Goal: Task Accomplishment & Management: Use online tool/utility

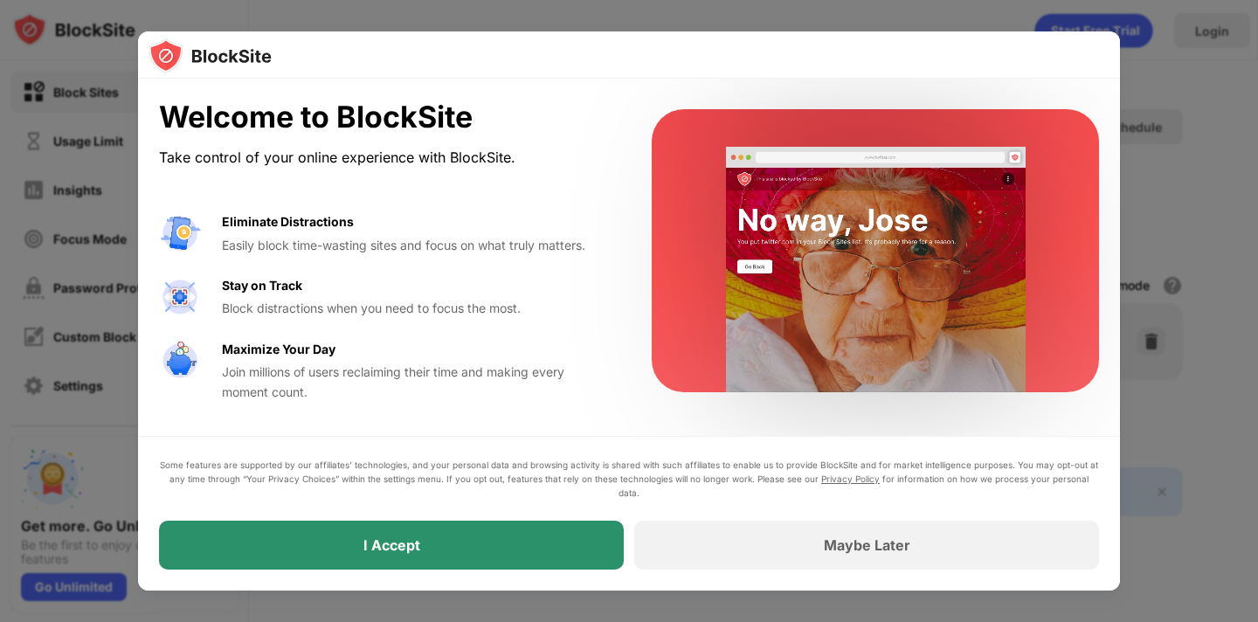
click at [498, 551] on div "I Accept" at bounding box center [391, 545] width 465 height 49
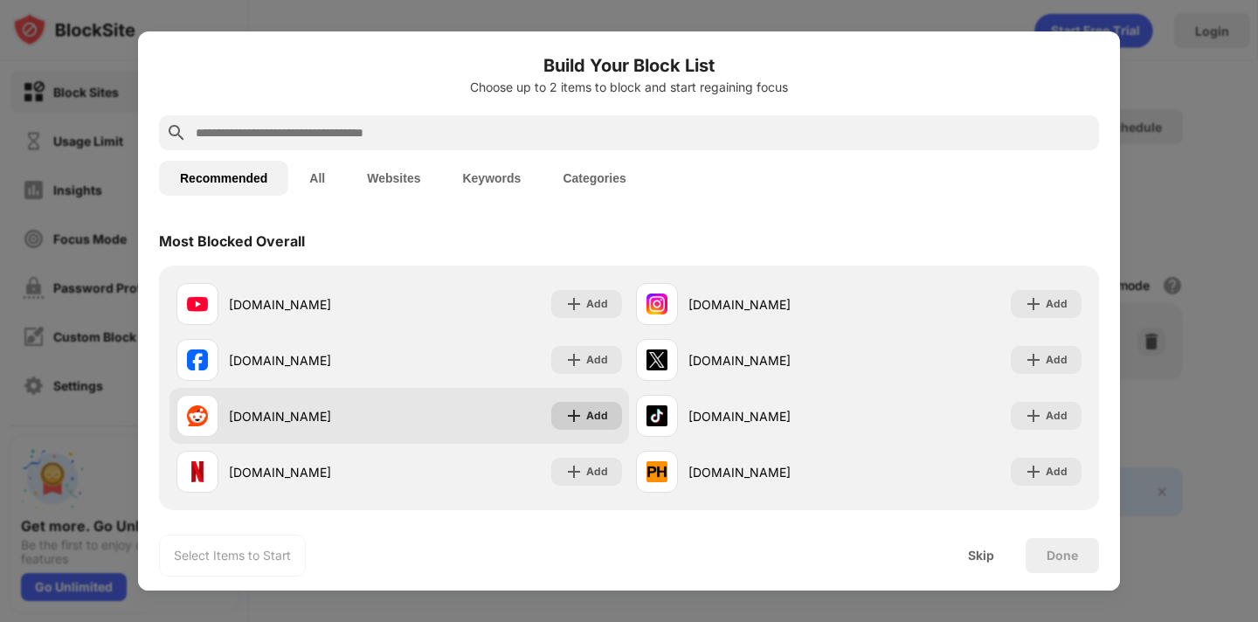
click at [591, 411] on div "Add" at bounding box center [597, 415] width 22 height 17
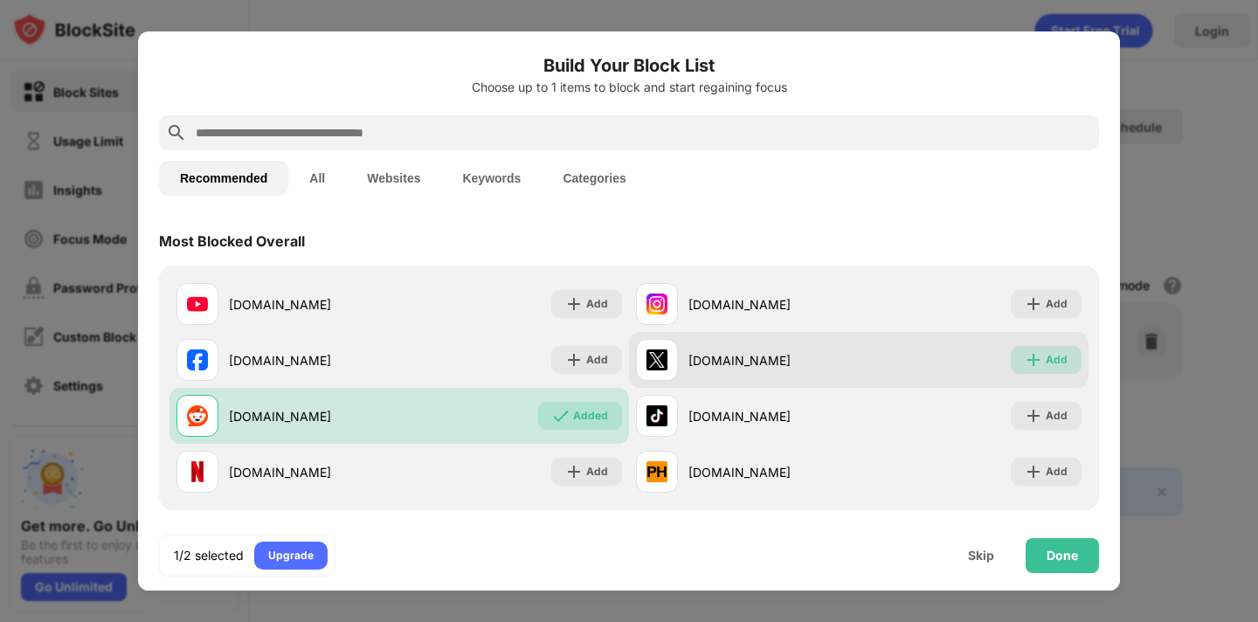
click at [1033, 349] on div "Add" at bounding box center [1046, 360] width 71 height 28
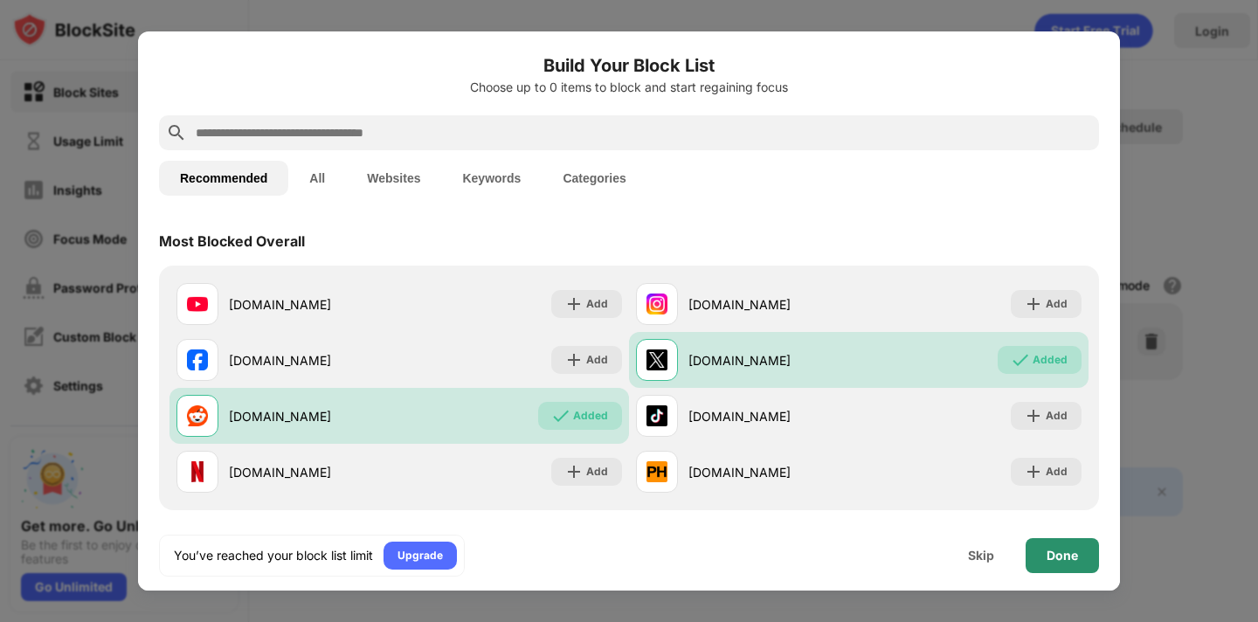
click at [1058, 562] on div "Done" at bounding box center [1062, 556] width 31 height 14
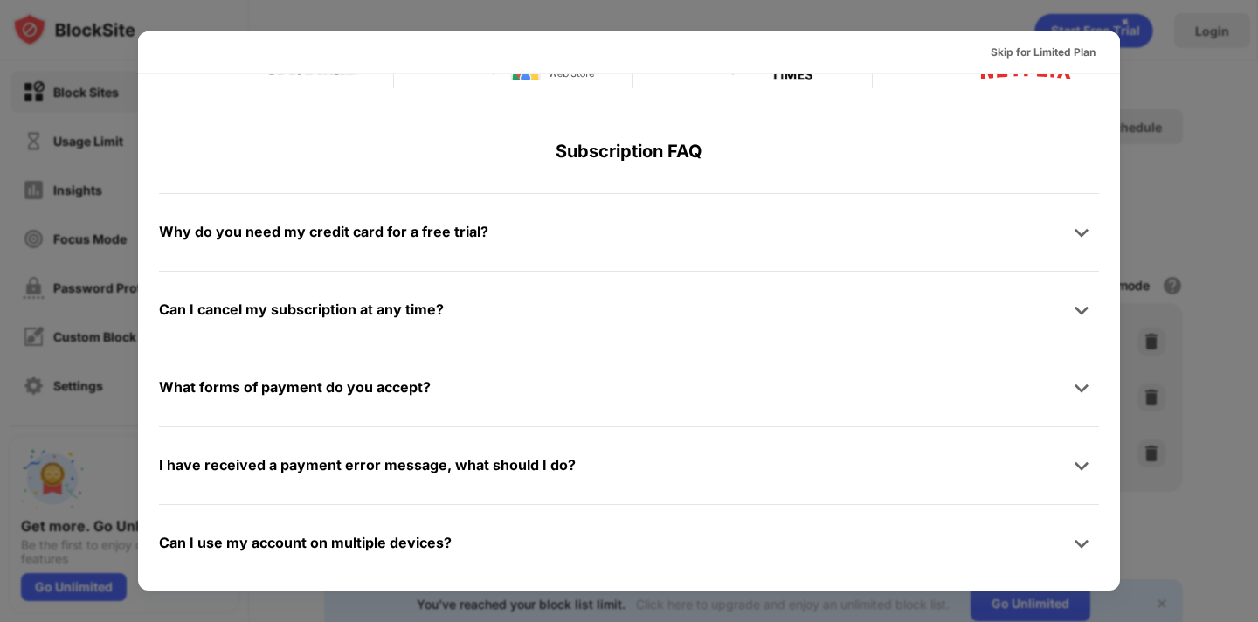
scroll to position [853, 0]
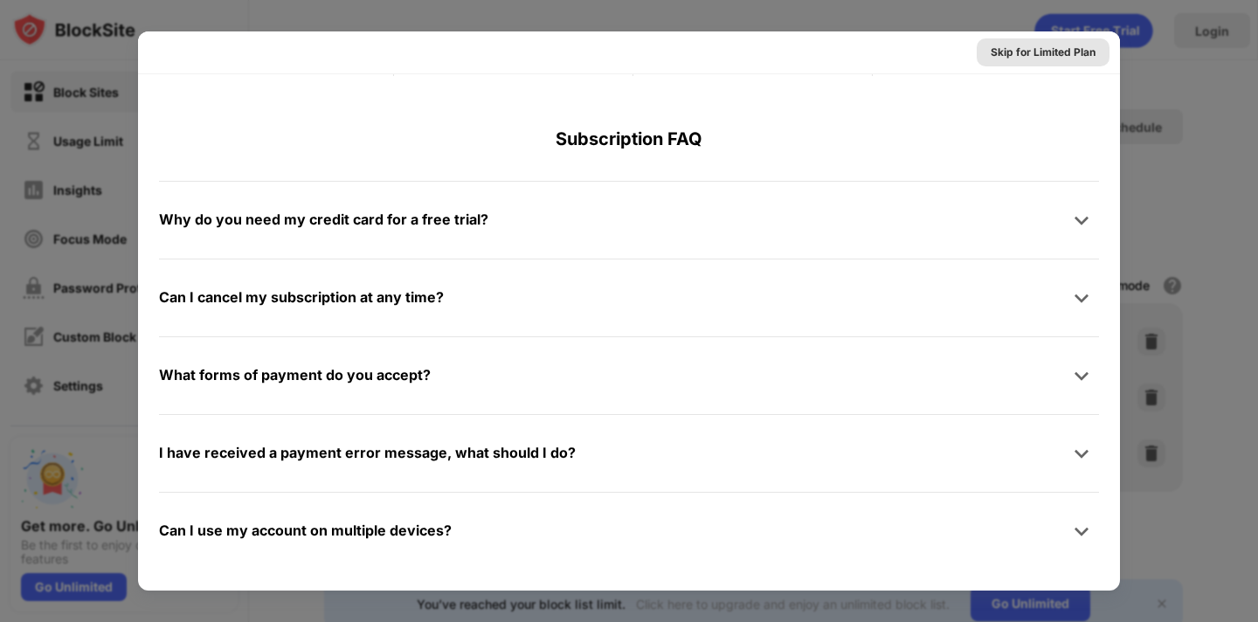
click at [1007, 52] on div "Skip for Limited Plan" at bounding box center [1043, 52] width 105 height 17
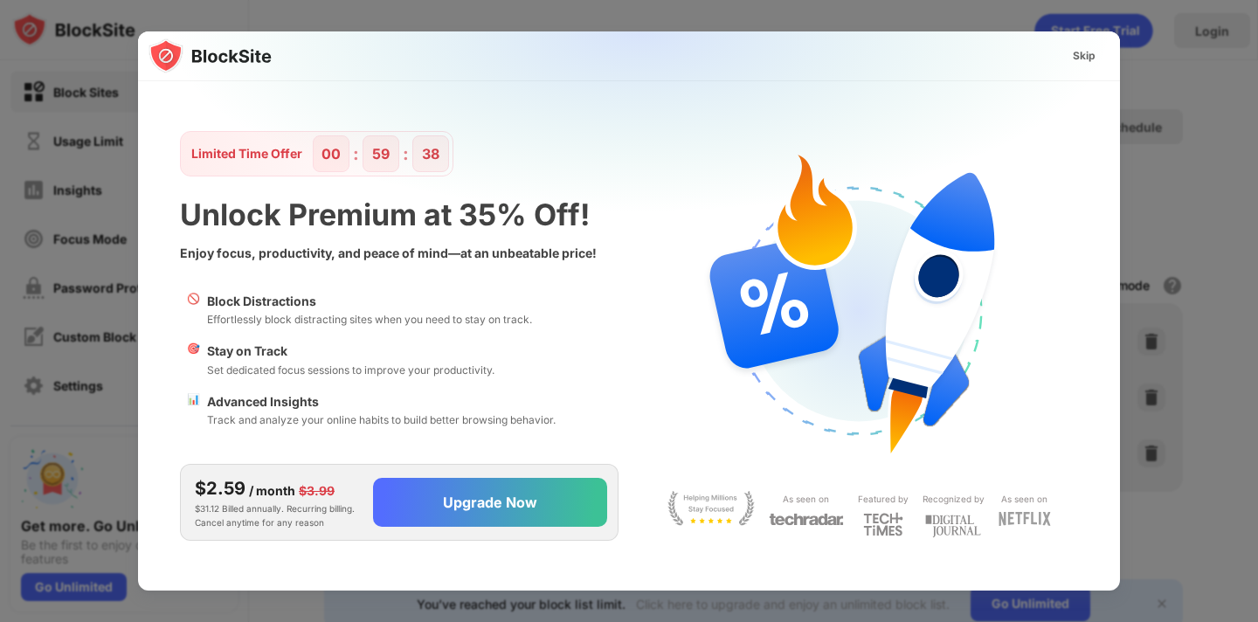
scroll to position [0, 0]
click at [1075, 53] on div "Skip" at bounding box center [1084, 55] width 23 height 17
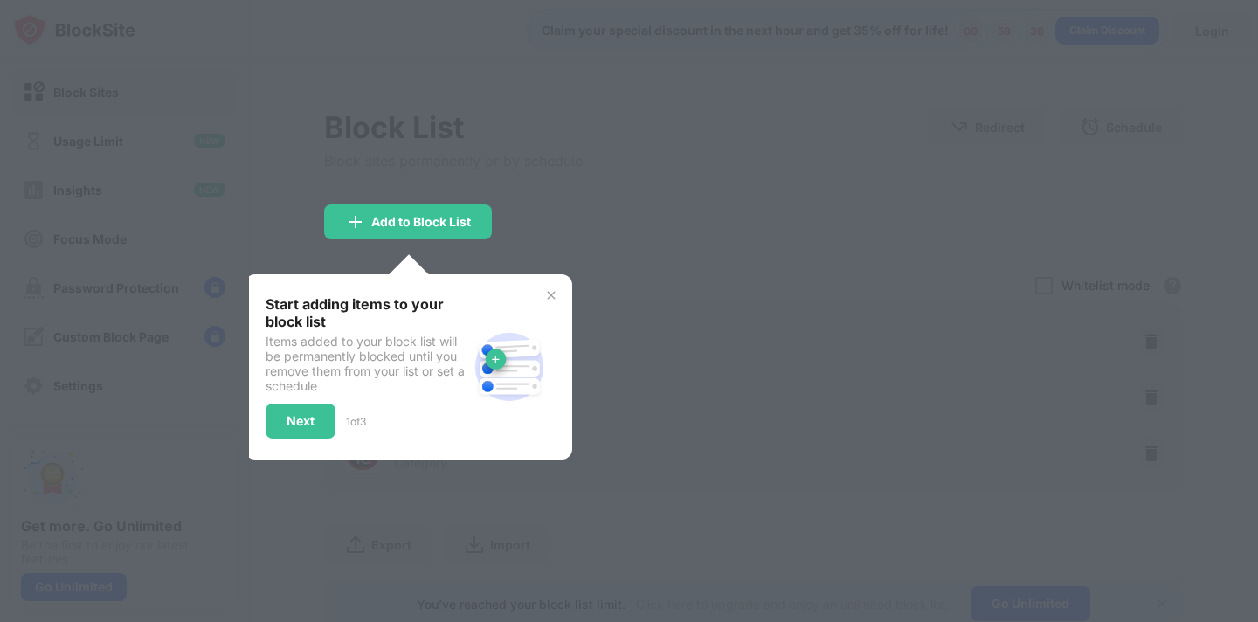
click at [553, 288] on img at bounding box center [551, 295] width 14 height 14
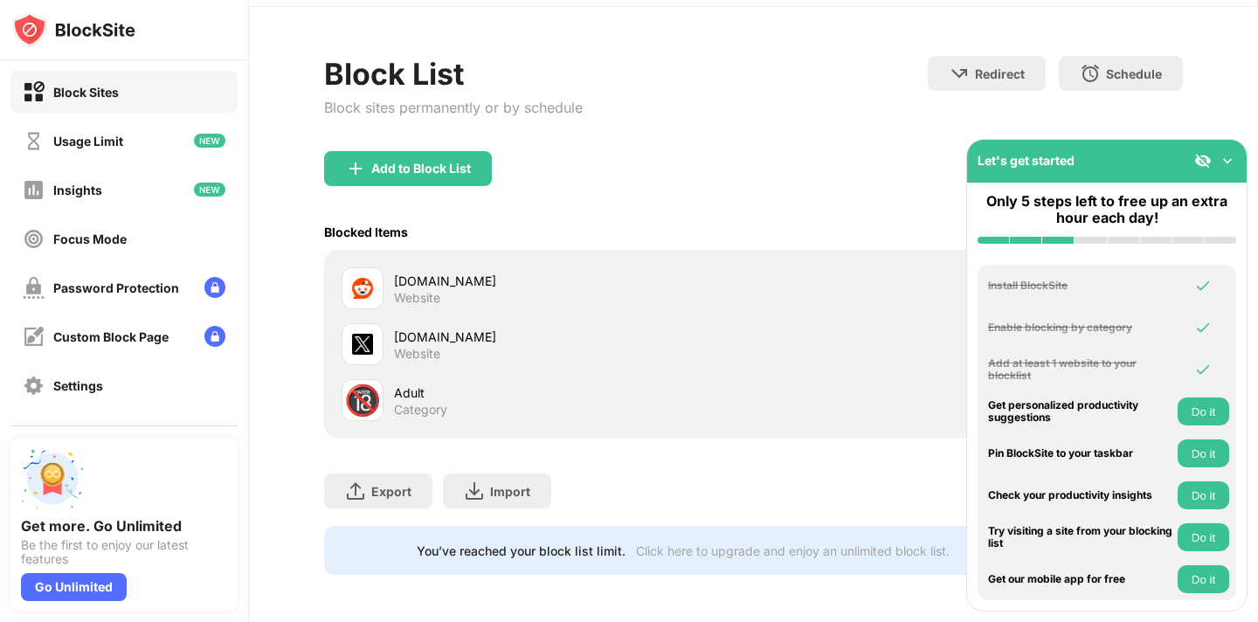
scroll to position [54, 0]
click at [1227, 157] on img at bounding box center [1227, 160] width 17 height 17
